Goal: Register for event/course

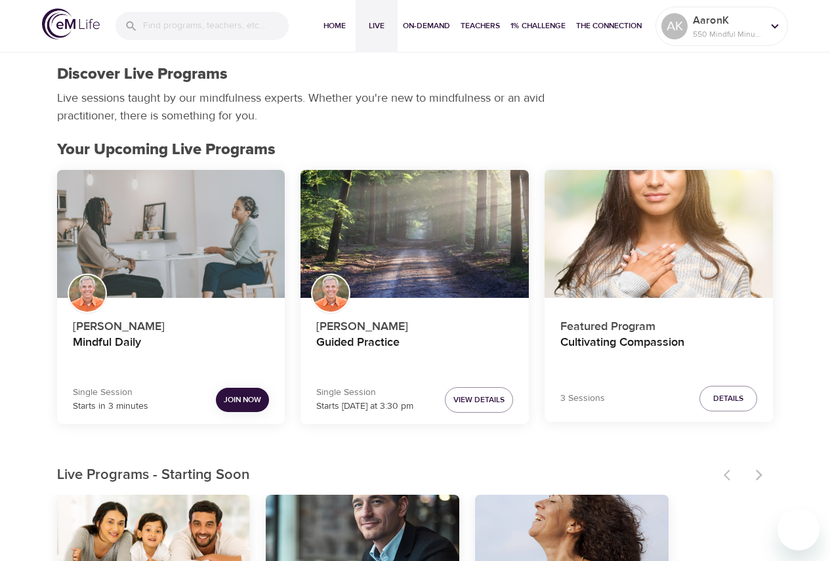
click at [159, 221] on div "Mindful Daily" at bounding box center [171, 234] width 228 height 129
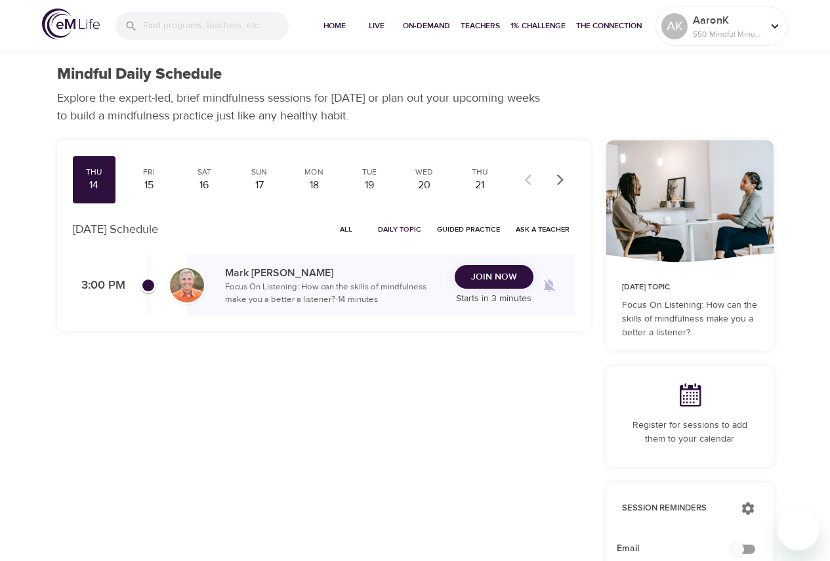
click at [186, 292] on img at bounding box center [187, 285] width 34 height 34
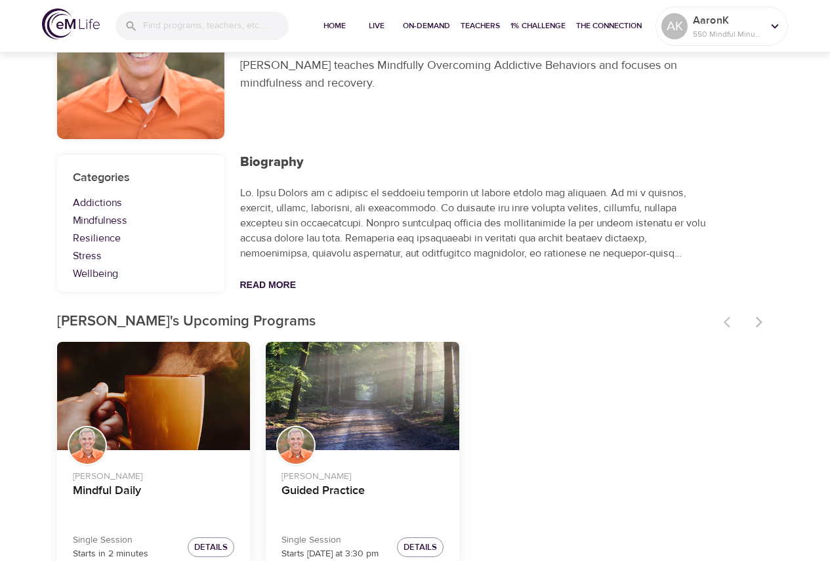
scroll to position [144, 0]
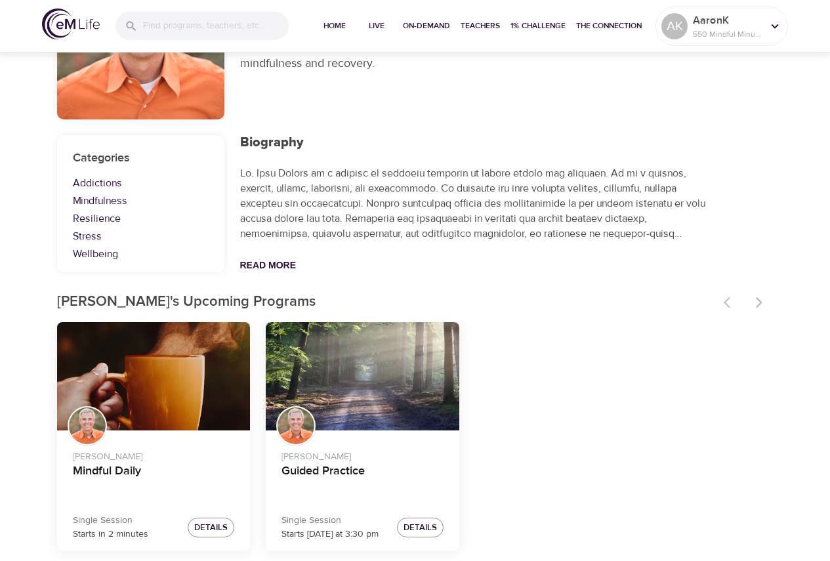
click at [160, 79] on div at bounding box center [140, 35] width 167 height 167
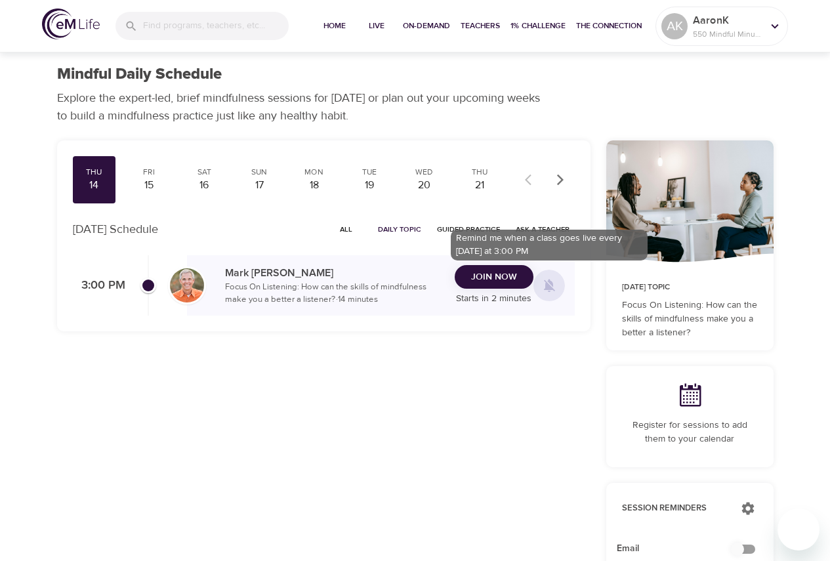
click at [546, 276] on span at bounding box center [550, 286] width 32 height 32
checkbox input "true"
click at [560, 282] on span at bounding box center [550, 286] width 32 height 32
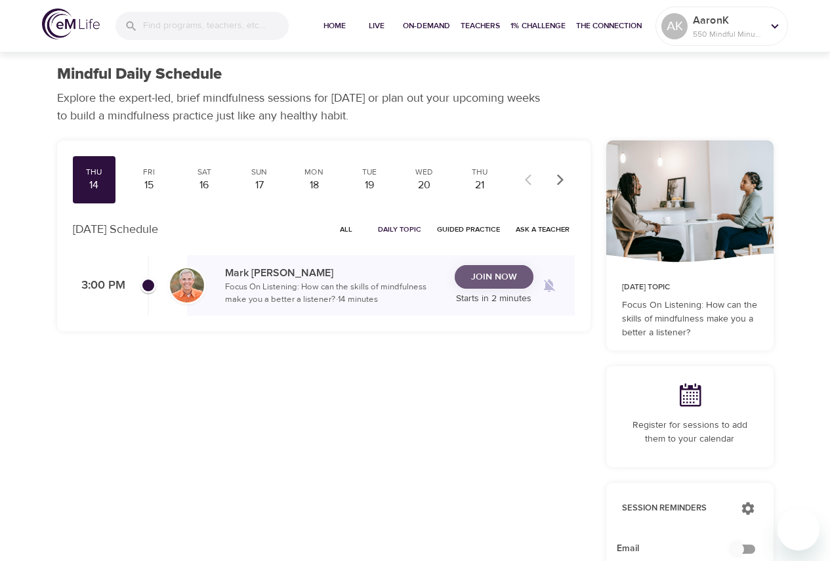
click at [481, 275] on span "Join Now" at bounding box center [494, 277] width 46 height 16
